Goal: Task Accomplishment & Management: Use online tool/utility

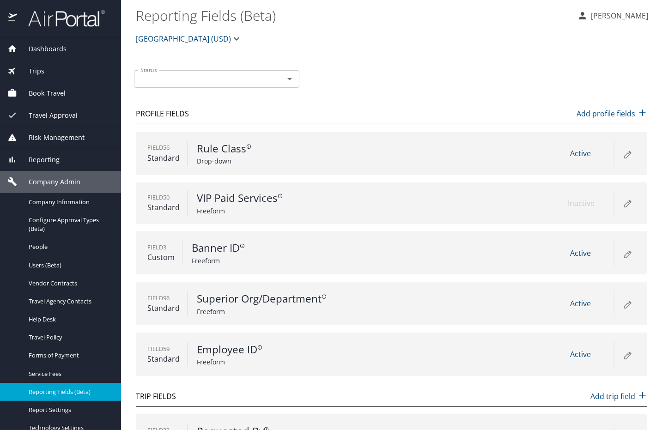
scroll to position [34, 0]
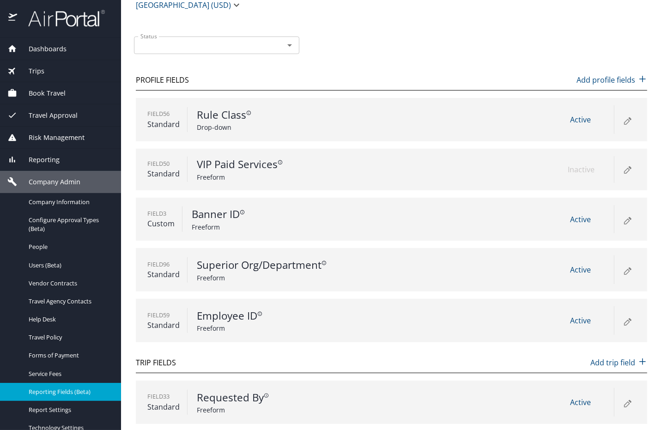
click at [46, 156] on span "Reporting" at bounding box center [38, 160] width 43 height 10
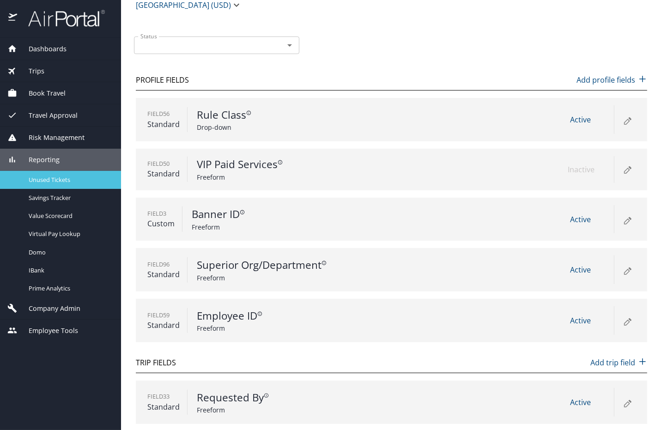
click at [40, 178] on span "Unused Tickets" at bounding box center [69, 180] width 81 height 9
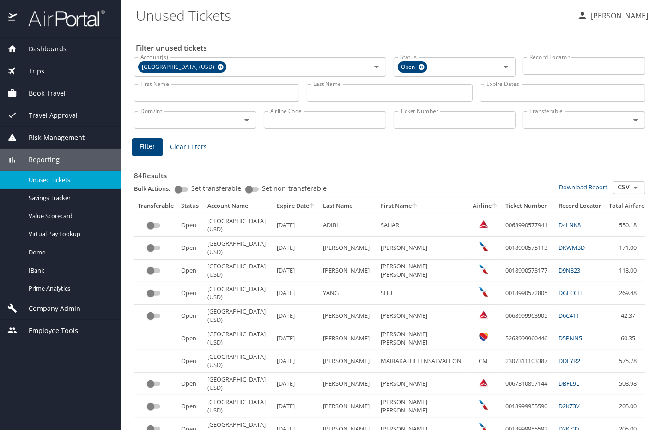
click at [153, 230] on input "custom pagination table" at bounding box center [150, 225] width 33 height 11
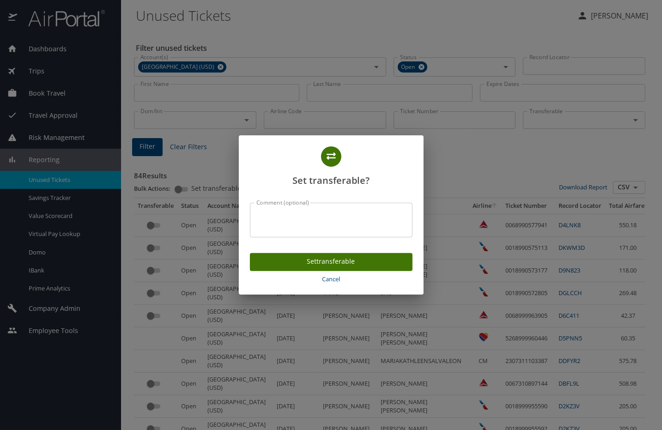
click at [330, 282] on span "Cancel" at bounding box center [331, 279] width 155 height 11
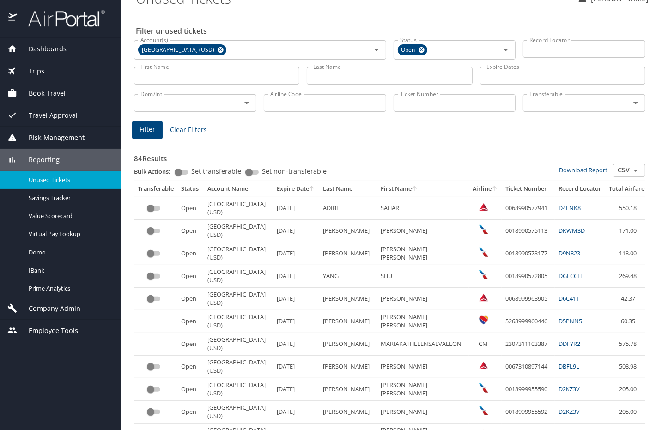
scroll to position [10, 0]
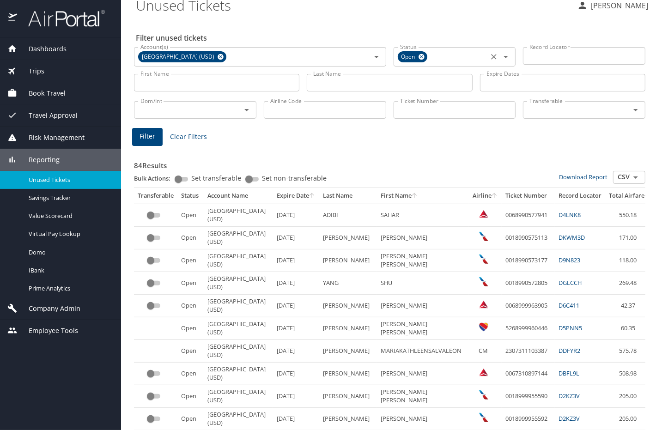
click at [477, 61] on input "Status" at bounding box center [457, 57] width 57 height 12
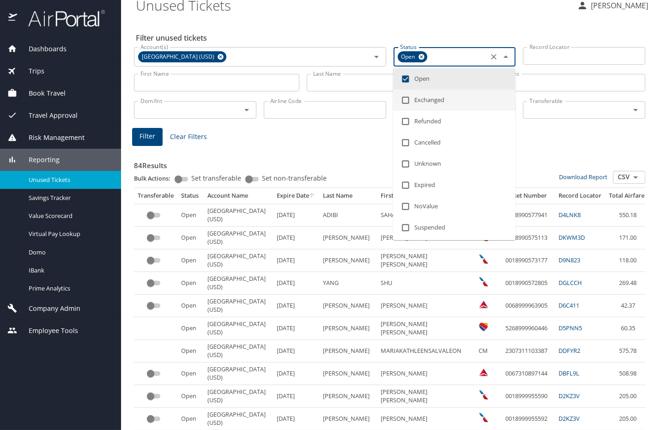
scroll to position [22, 0]
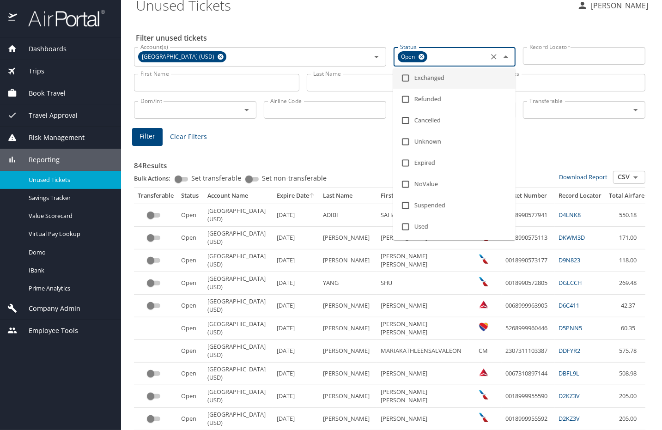
click at [422, 58] on icon at bounding box center [422, 57] width 6 height 6
checkbox input "false"
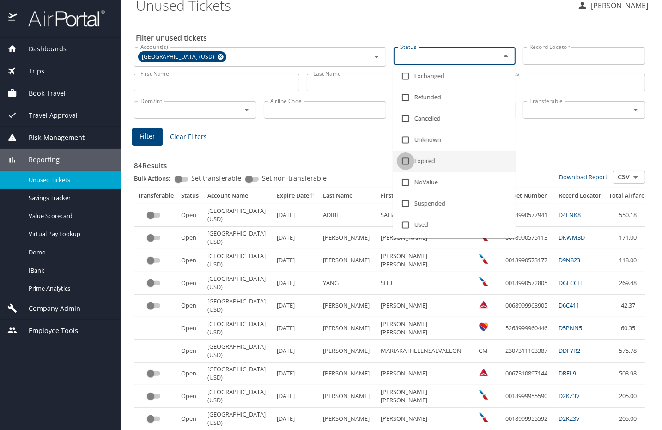
click at [408, 156] on input "checkbox" at bounding box center [406, 162] width 18 height 18
checkbox input "true"
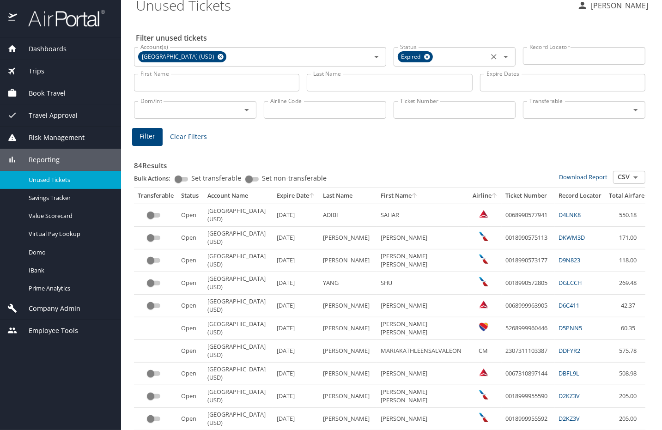
click at [149, 132] on span "Filter" at bounding box center [148, 137] width 16 height 12
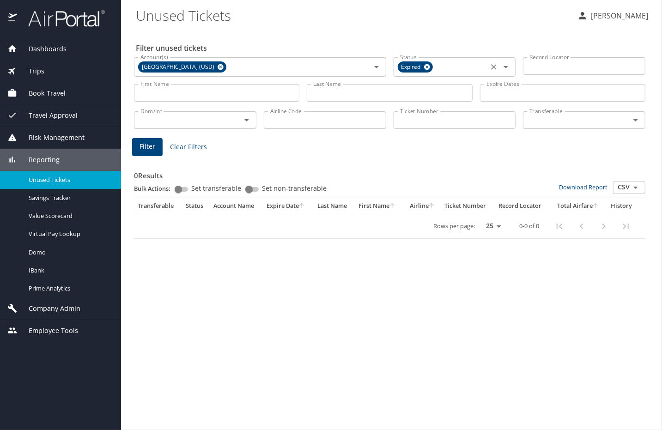
click at [426, 66] on icon at bounding box center [427, 67] width 7 height 10
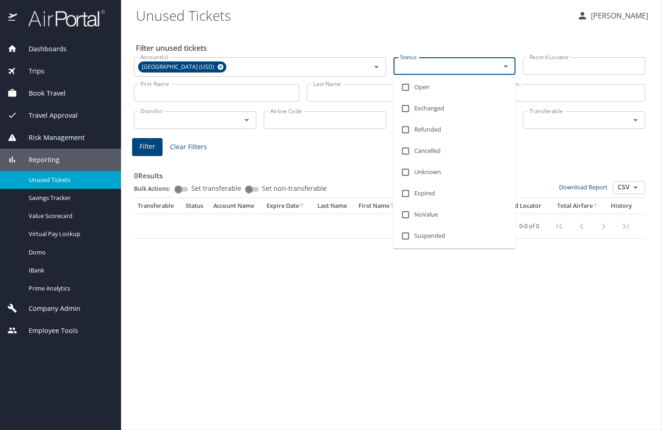
click at [421, 66] on input "Status" at bounding box center [442, 66] width 90 height 12
click at [416, 85] on li "Open" at bounding box center [454, 87] width 122 height 21
checkbox input "true"
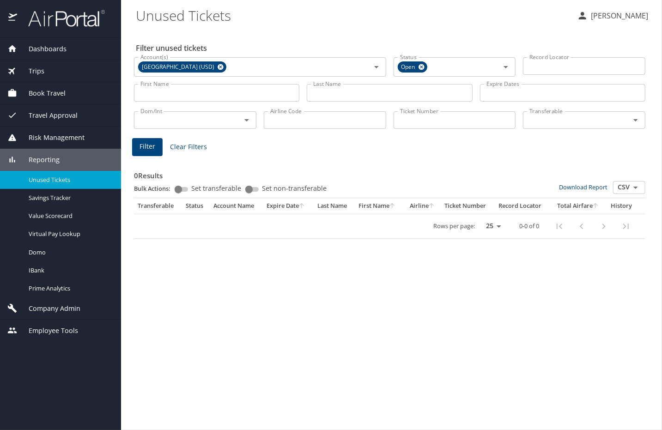
click at [374, 135] on div "Filter unused tickets Account(s) [GEOGRAPHIC_DATA] (USD) Account(s) Status Open…" at bounding box center [392, 230] width 512 height 401
click at [148, 141] on span "Filter" at bounding box center [148, 147] width 16 height 12
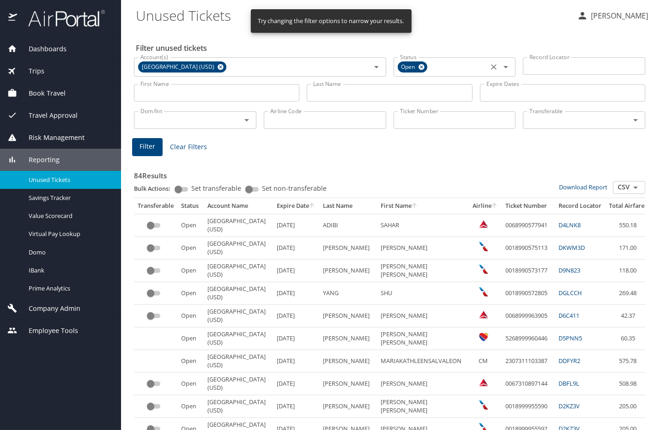
click at [424, 67] on icon at bounding box center [422, 67] width 6 height 6
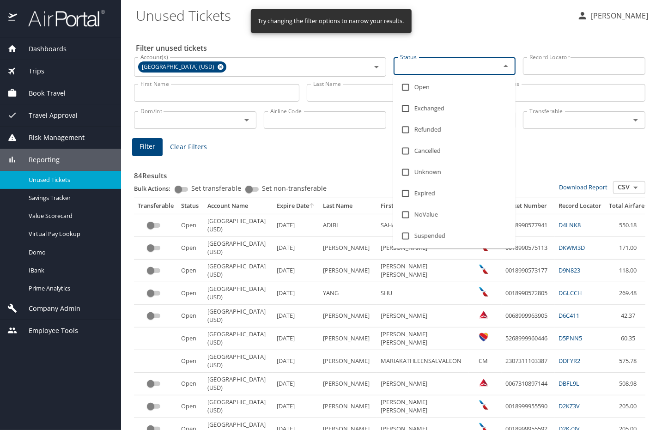
click at [449, 68] on input "Status" at bounding box center [442, 66] width 90 height 12
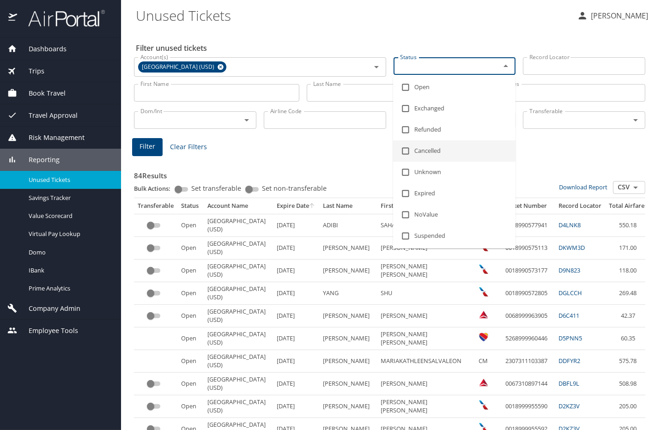
click at [411, 151] on input "checkbox" at bounding box center [406, 151] width 18 height 18
click at [411, 151] on input "checkbox" at bounding box center [406, 153] width 18 height 18
checkbox input "false"
click at [412, 197] on input "checkbox" at bounding box center [406, 194] width 18 height 18
checkbox input "true"
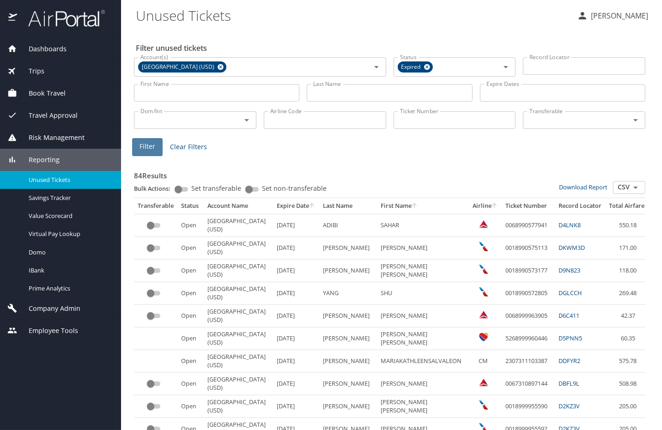
click at [151, 146] on span "Filter" at bounding box center [148, 147] width 16 height 12
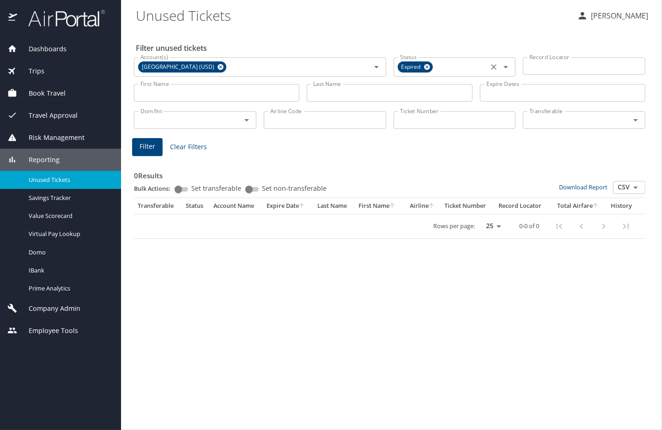
click at [427, 68] on icon at bounding box center [427, 67] width 6 height 6
click at [444, 68] on input "Status" at bounding box center [442, 66] width 90 height 12
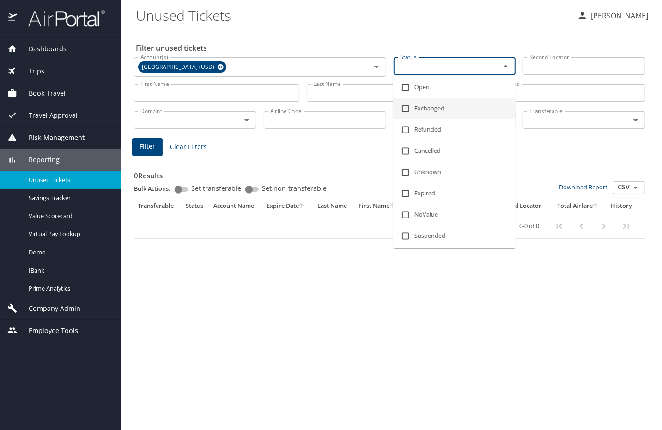
click at [415, 86] on li "Open" at bounding box center [454, 87] width 122 height 21
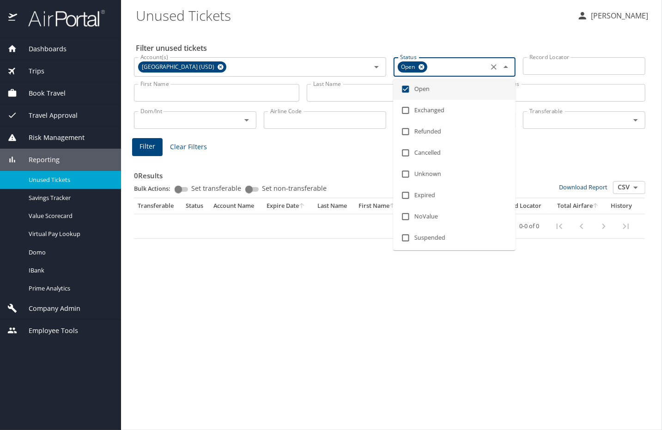
click at [412, 90] on input "checkbox" at bounding box center [406, 89] width 18 height 18
checkbox input "false"
click at [418, 102] on li "Exchanged" at bounding box center [454, 108] width 122 height 21
checkbox input "true"
click at [141, 143] on span "Filter" at bounding box center [148, 147] width 16 height 12
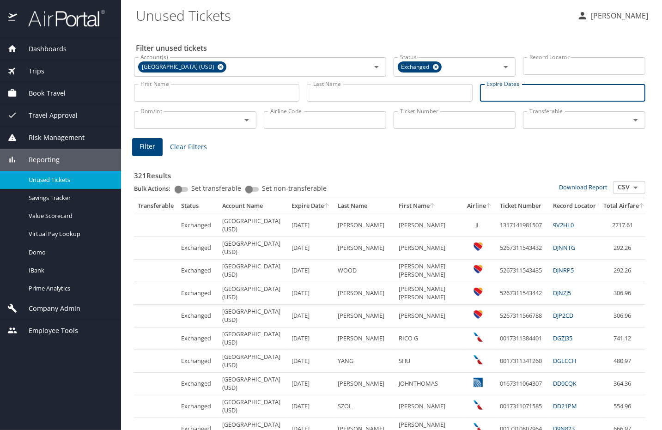
click at [499, 100] on input "Expire Dates" at bounding box center [562, 93] width 165 height 18
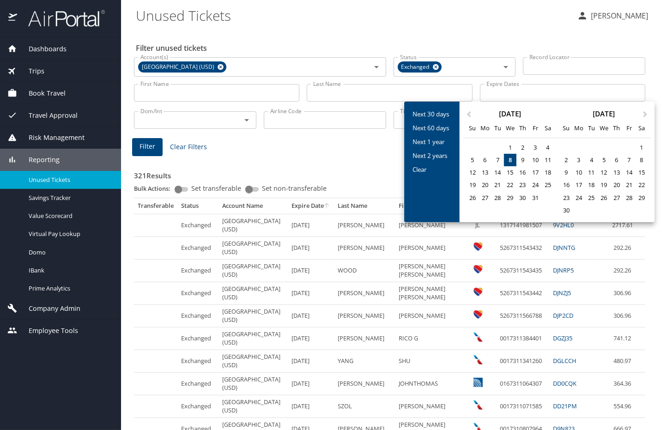
click at [436, 67] on div at bounding box center [331, 215] width 662 height 430
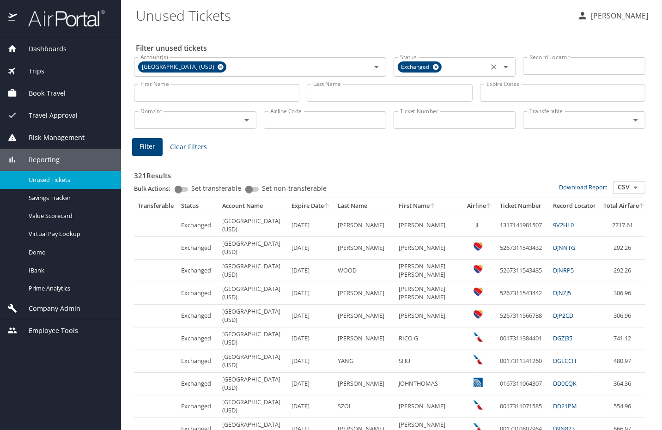
click at [436, 67] on icon at bounding box center [436, 67] width 7 height 10
click at [436, 67] on input "Status" at bounding box center [442, 66] width 90 height 12
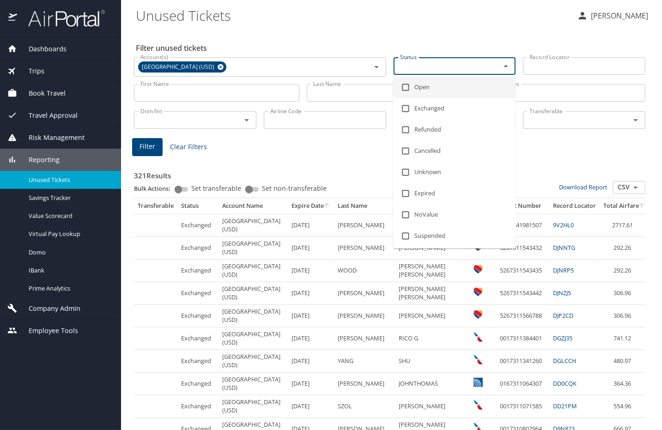
click at [403, 89] on input "checkbox" at bounding box center [406, 88] width 18 height 18
checkbox input "true"
click at [526, 32] on div "Filter unused tickets Account(s) [GEOGRAPHIC_DATA] (USD) Account(s) Status Open…" at bounding box center [392, 419] width 512 height 779
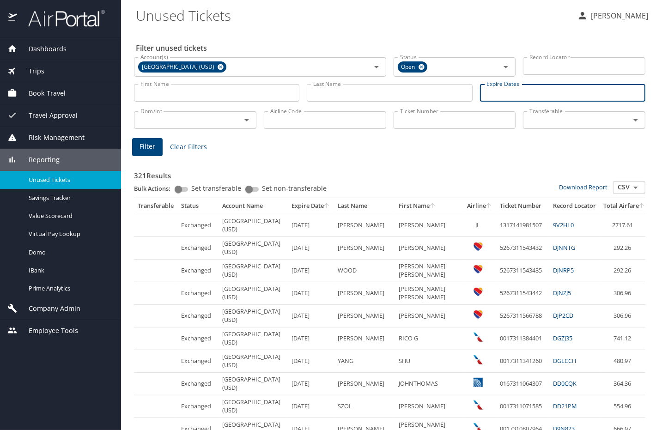
click at [530, 98] on input "Expire Dates" at bounding box center [562, 93] width 165 height 18
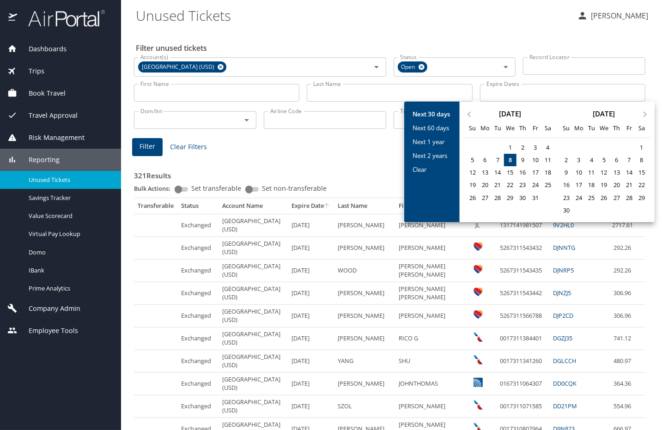
click at [420, 113] on input "Next 30 days" at bounding box center [432, 114] width 46 height 14
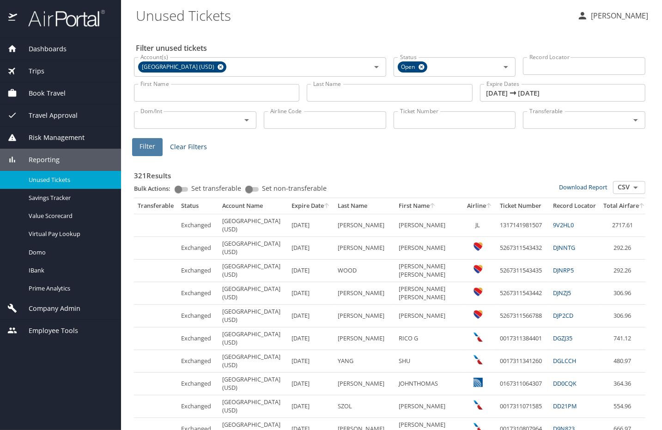
click at [140, 150] on span "Filter" at bounding box center [148, 147] width 16 height 12
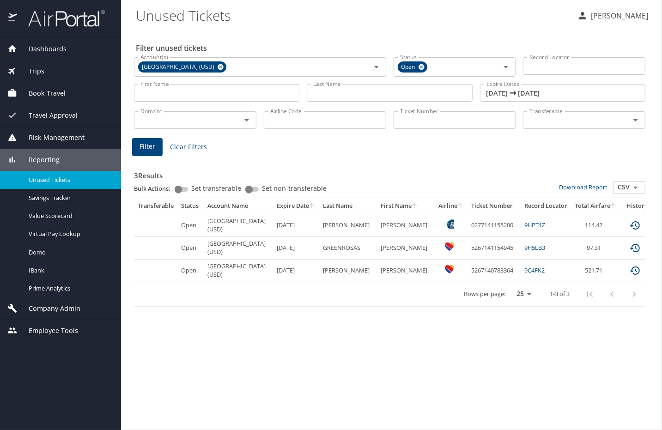
click at [532, 93] on input "[DATE] 🠦 [DATE]" at bounding box center [562, 93] width 165 height 18
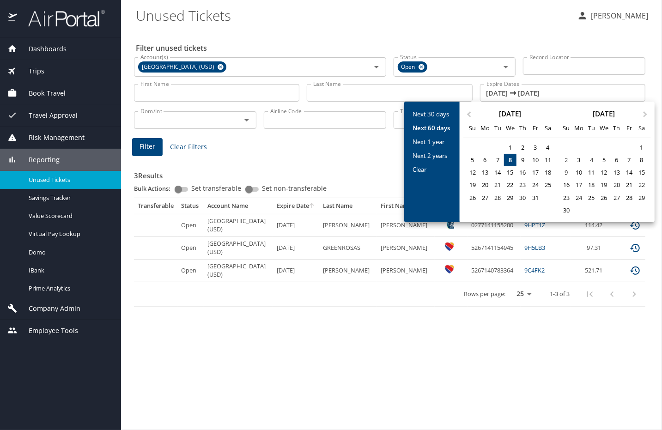
click at [432, 128] on input "Next 60 days" at bounding box center [432, 128] width 46 height 14
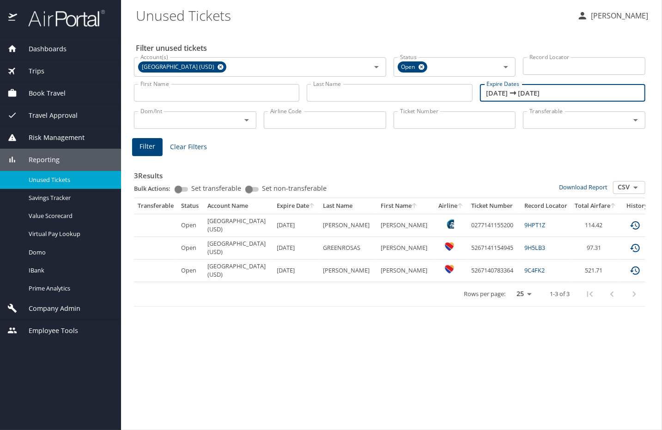
click at [147, 148] on span "Filter" at bounding box center [148, 147] width 16 height 12
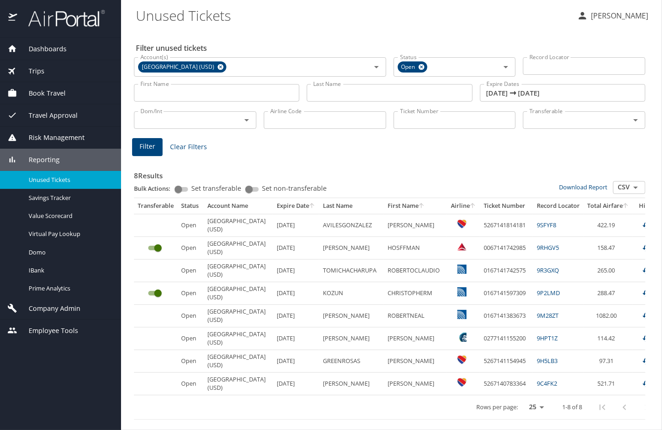
scroll to position [12, 0]
click at [513, 84] on input "[DATE] 🠦 [DATE]" at bounding box center [562, 93] width 165 height 18
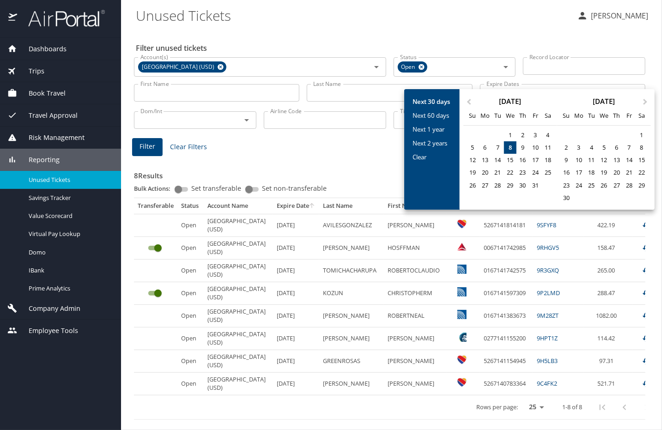
click at [428, 104] on input "Next 30 days" at bounding box center [432, 102] width 46 height 14
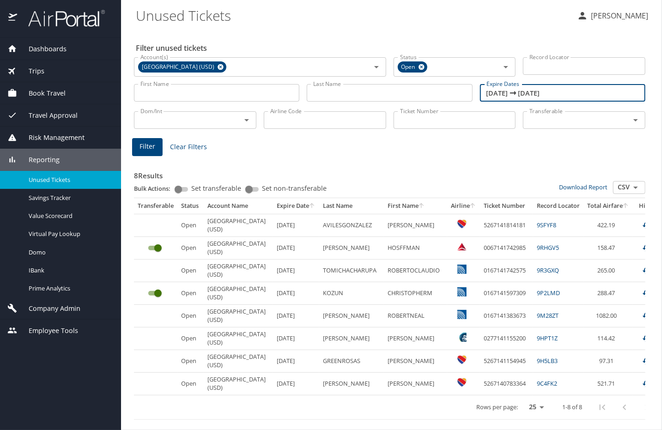
click at [154, 141] on span "Filter" at bounding box center [148, 147] width 16 height 12
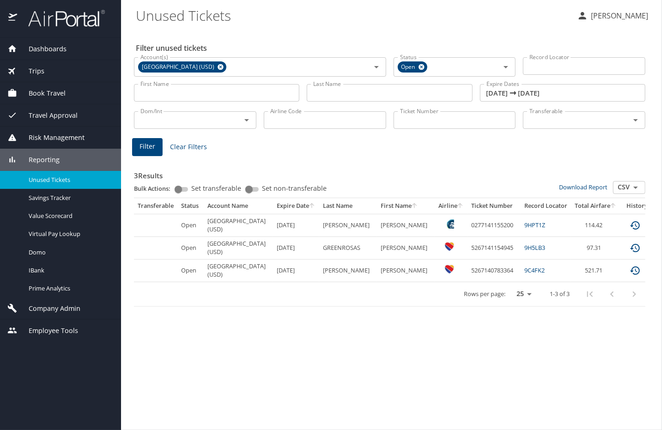
click at [519, 93] on input "[DATE] 🠦 [DATE]" at bounding box center [562, 93] width 165 height 18
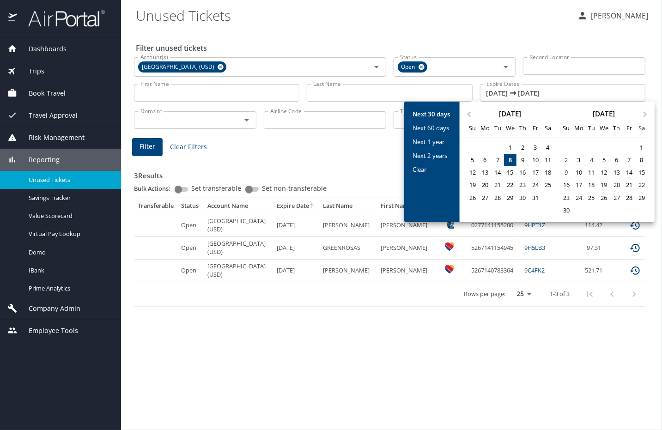
click at [432, 113] on input "Next 30 days" at bounding box center [432, 114] width 46 height 14
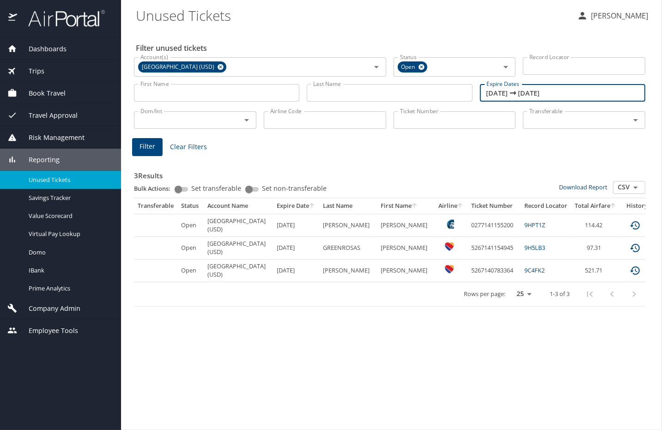
click at [540, 92] on input "[DATE] 🠦 [DATE]" at bounding box center [562, 93] width 165 height 18
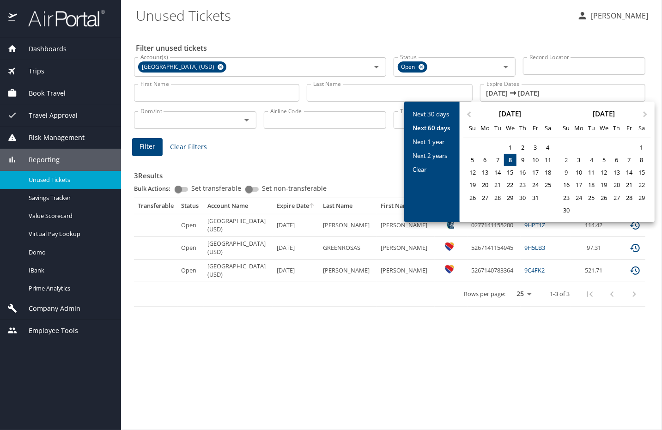
click at [427, 130] on input "Next 60 days" at bounding box center [432, 128] width 46 height 14
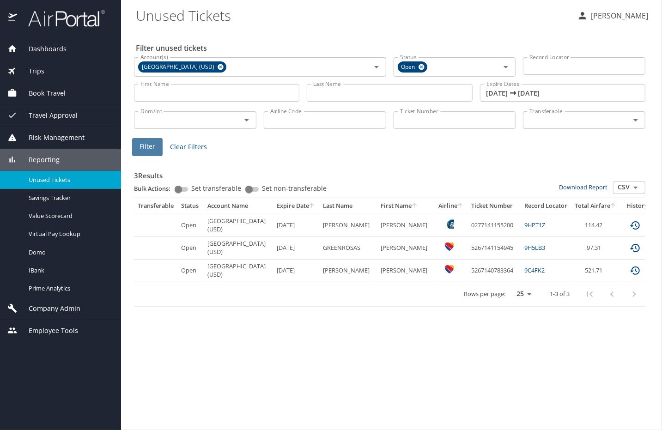
click at [142, 143] on span "Filter" at bounding box center [148, 147] width 16 height 12
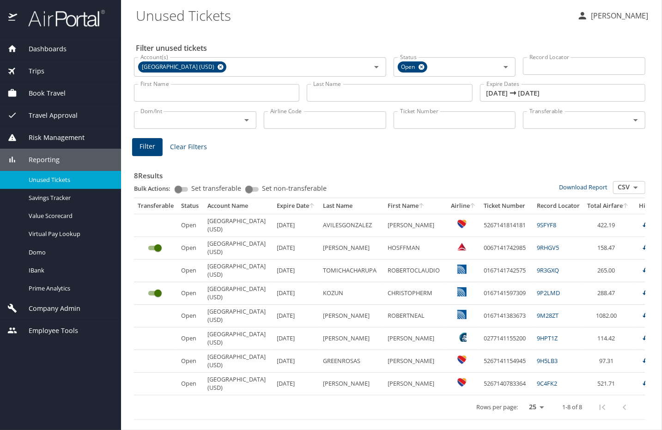
scroll to position [12, 0]
click at [520, 84] on input "[DATE] 🠦 [DATE]" at bounding box center [562, 93] width 165 height 18
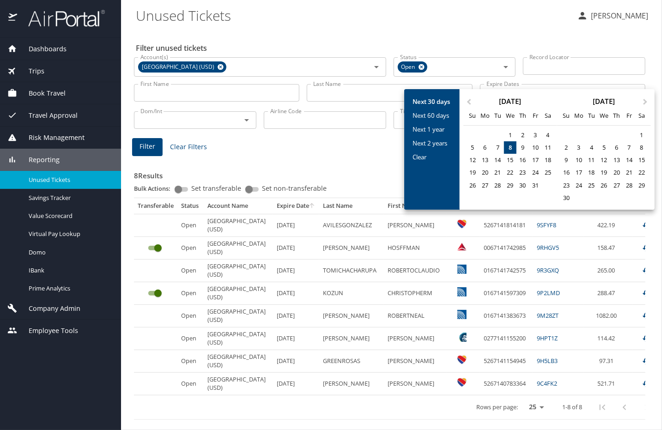
click at [446, 102] on input "Next 30 days" at bounding box center [432, 102] width 46 height 14
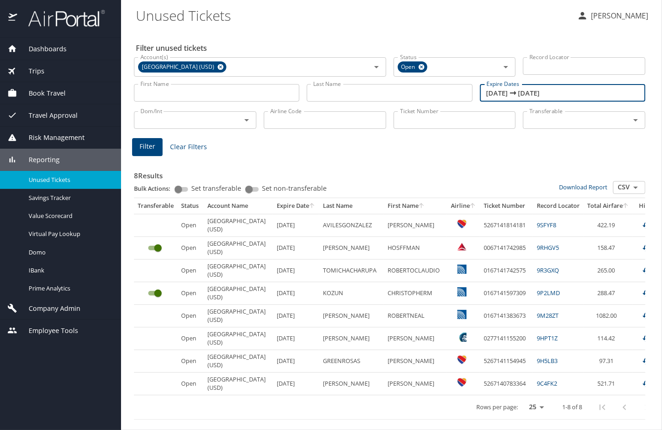
click at [510, 84] on input "[DATE] 🠦 [DATE]" at bounding box center [562, 93] width 165 height 18
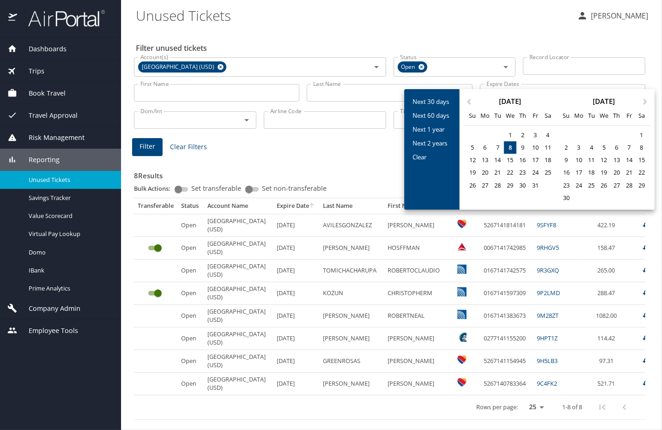
click at [495, 27] on div at bounding box center [331, 215] width 662 height 430
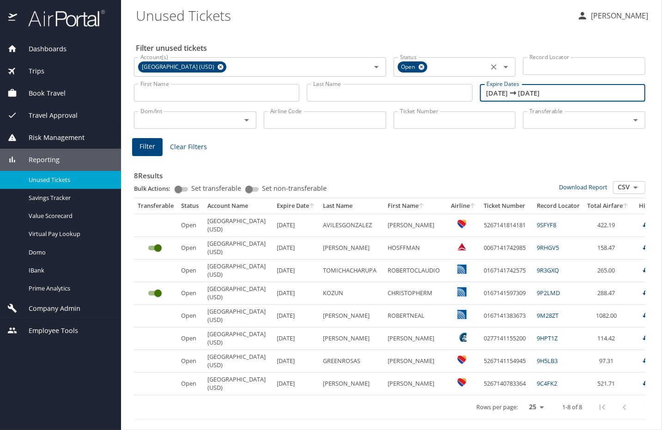
click at [422, 64] on icon at bounding box center [422, 67] width 6 height 6
click at [494, 60] on div at bounding box center [500, 66] width 24 height 13
click at [500, 84] on input "[DATE] 🠦 [DATE]" at bounding box center [562, 93] width 165 height 18
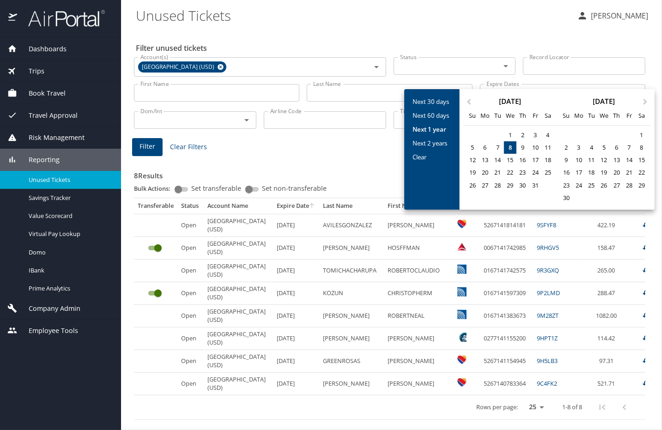
click at [439, 127] on input "Next 1 year" at bounding box center [432, 129] width 46 height 14
type input "[DATE] 🠦 [DATE]"
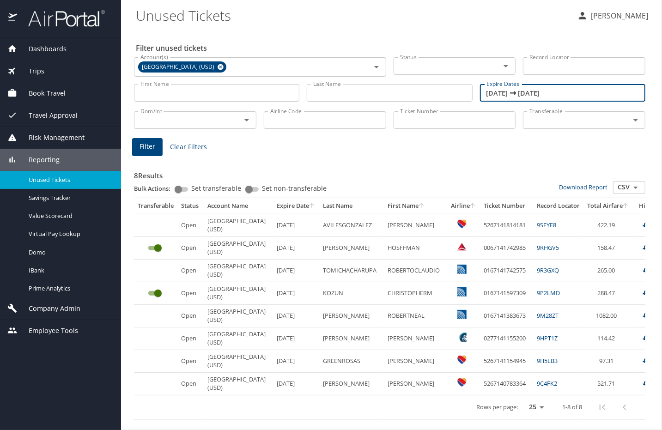
click at [414, 60] on input "Status" at bounding box center [442, 66] width 90 height 12
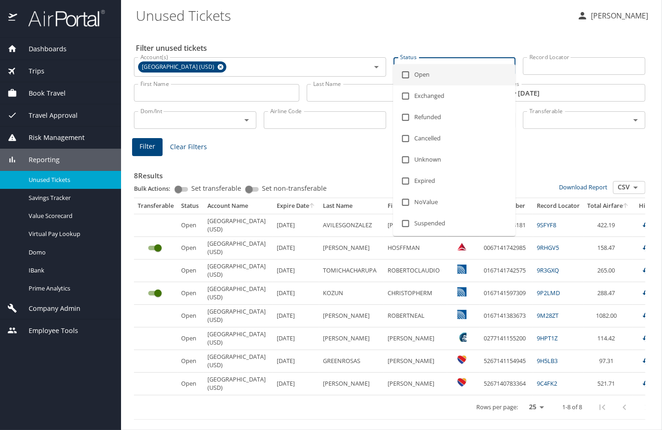
click at [421, 71] on li "Open" at bounding box center [454, 74] width 122 height 21
checkbox input "true"
click at [152, 141] on span "Filter" at bounding box center [148, 147] width 16 height 12
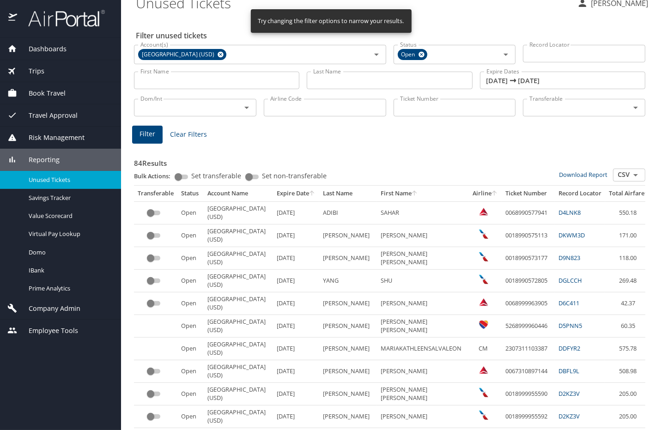
click at [157, 213] on input "custom pagination table" at bounding box center [150, 213] width 33 height 11
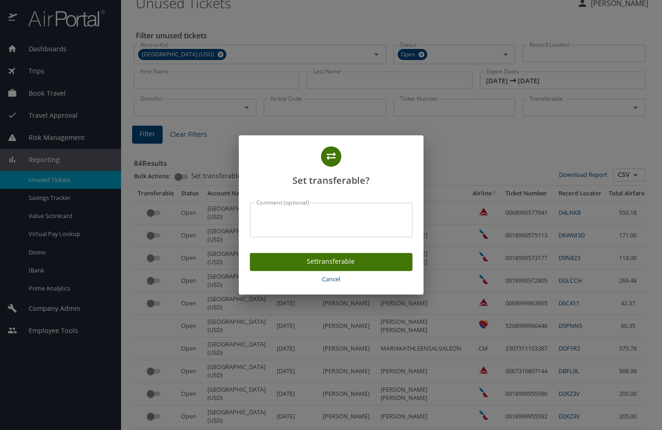
click at [335, 278] on span "Cancel" at bounding box center [331, 279] width 155 height 11
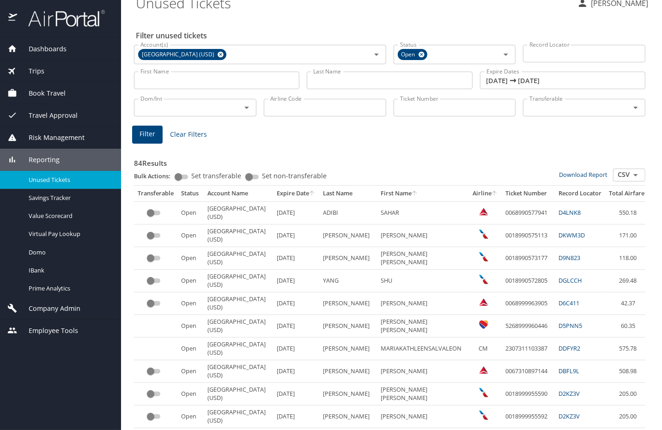
click at [155, 212] on input "custom pagination table" at bounding box center [150, 213] width 33 height 11
